Goal: Book appointment/travel/reservation

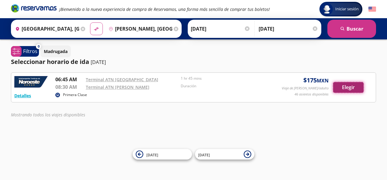
click at [339, 83] on button "Elegir" at bounding box center [348, 87] width 30 height 11
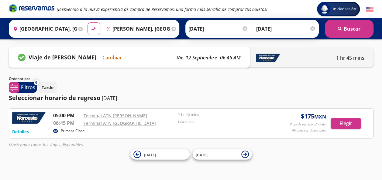
scroll to position [2, 0]
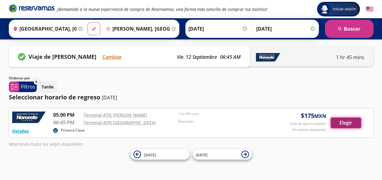
click at [346, 122] on button "Elegir" at bounding box center [346, 123] width 30 height 11
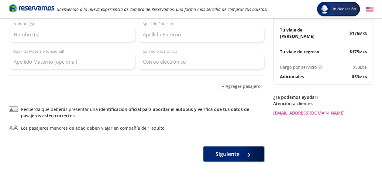
scroll to position [61, 0]
